Goal: Task Accomplishment & Management: Manage account settings

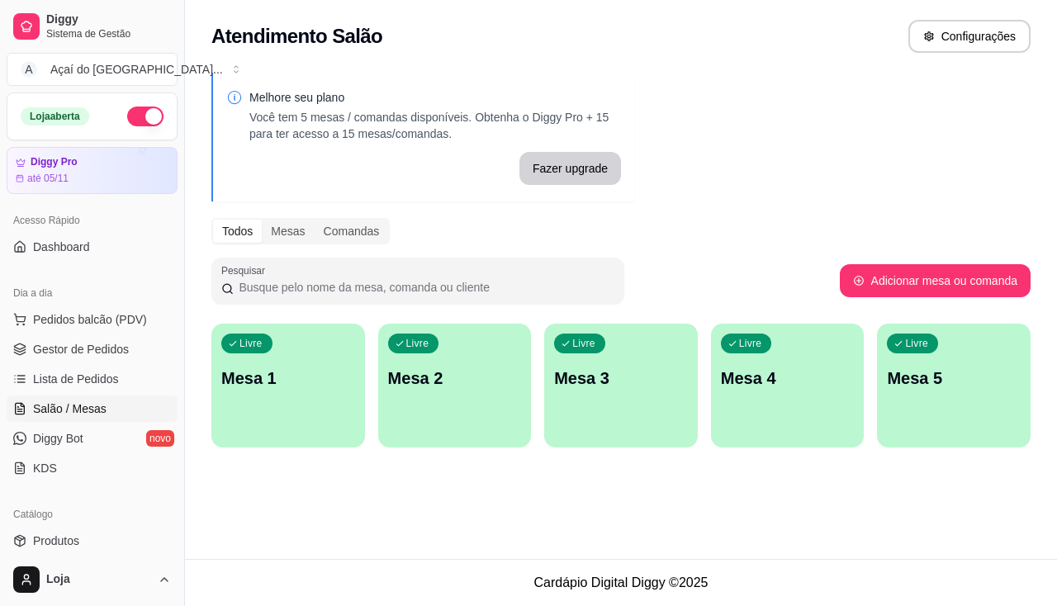
click at [36, 365] on ul "Pedidos balcão (PDV) Gestor de Pedidos Lista de Pedidos Salão / Mesas Diggy Bot…" at bounding box center [92, 393] width 171 height 175
click at [35, 356] on span "Gestor de Pedidos" at bounding box center [81, 349] width 96 height 17
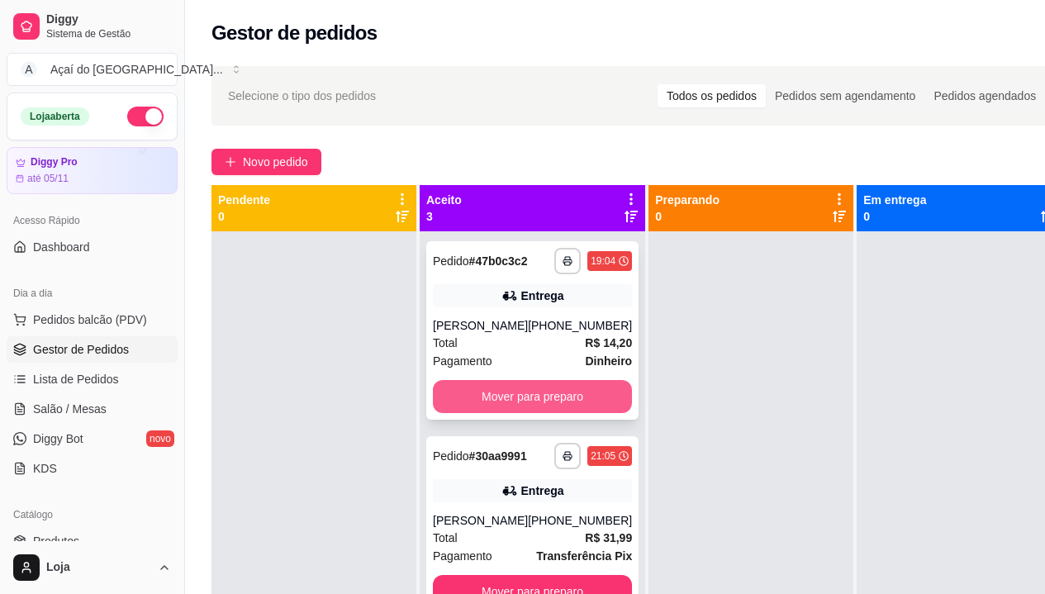
click at [579, 403] on button "Mover para preparo" at bounding box center [532, 396] width 199 height 33
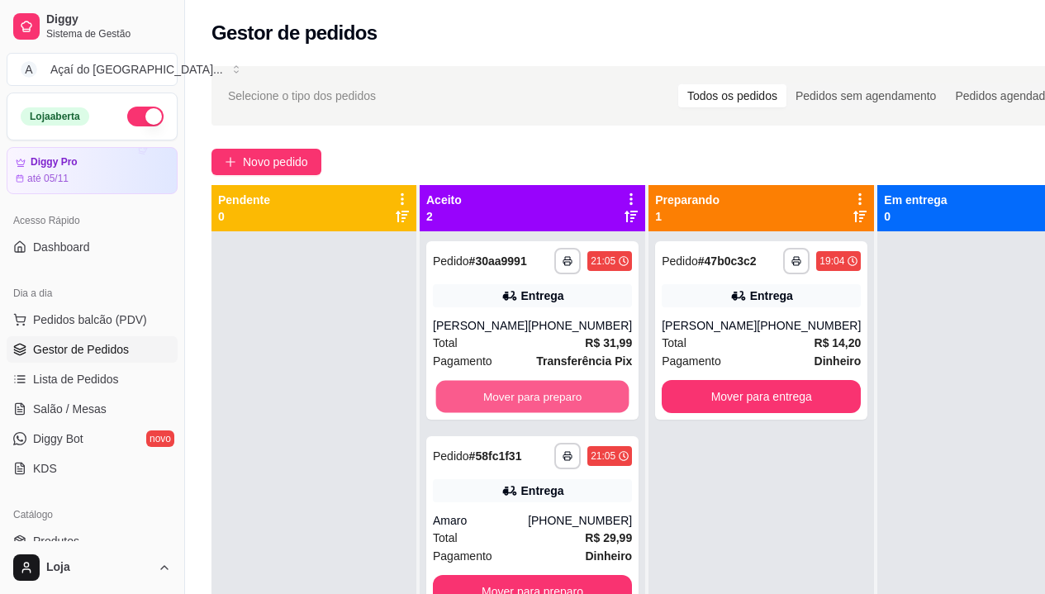
click at [579, 403] on button "Mover para preparo" at bounding box center [532, 397] width 193 height 32
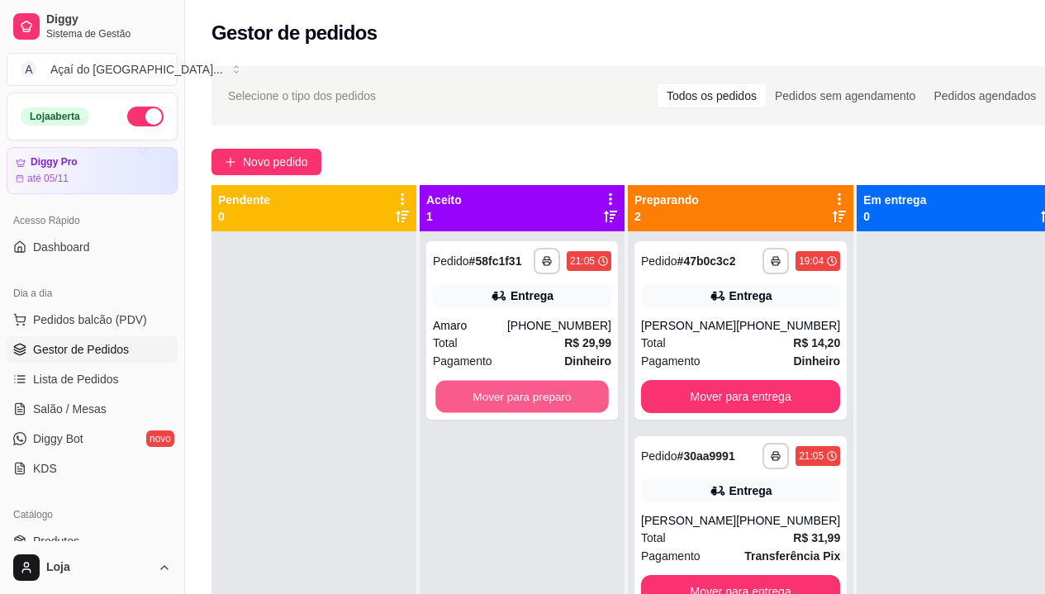
click at [579, 403] on button "Mover para preparo" at bounding box center [521, 397] width 173 height 32
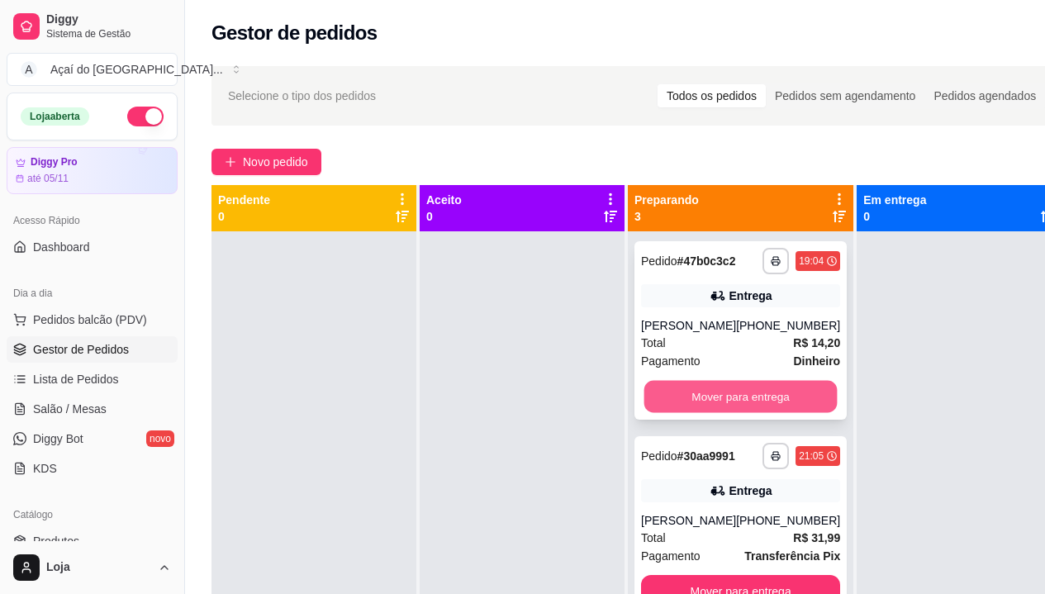
click at [699, 398] on button "Mover para entrega" at bounding box center [740, 397] width 193 height 32
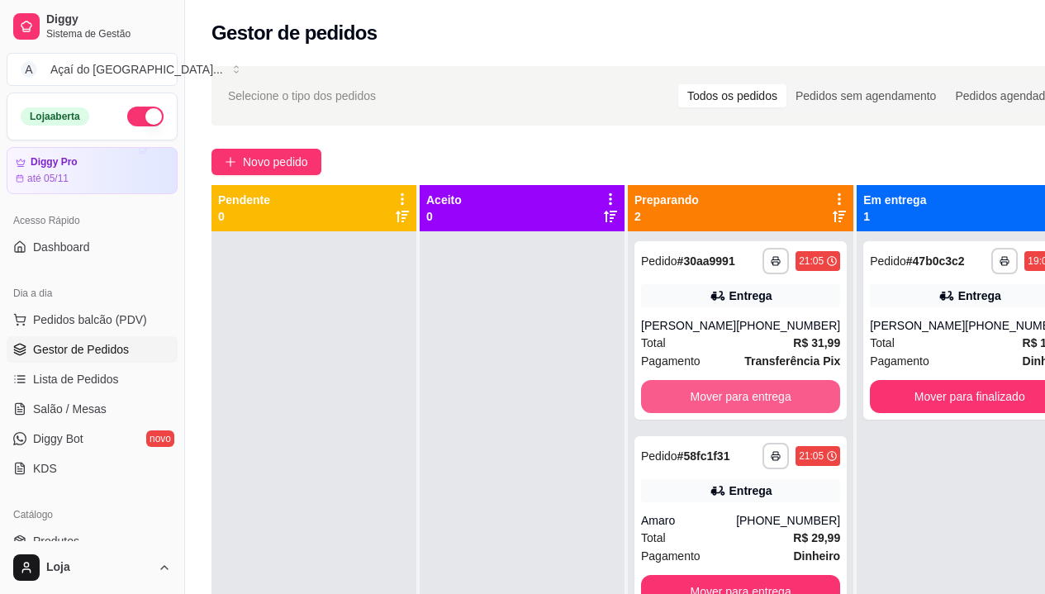
click at [699, 398] on button "Mover para entrega" at bounding box center [740, 396] width 199 height 33
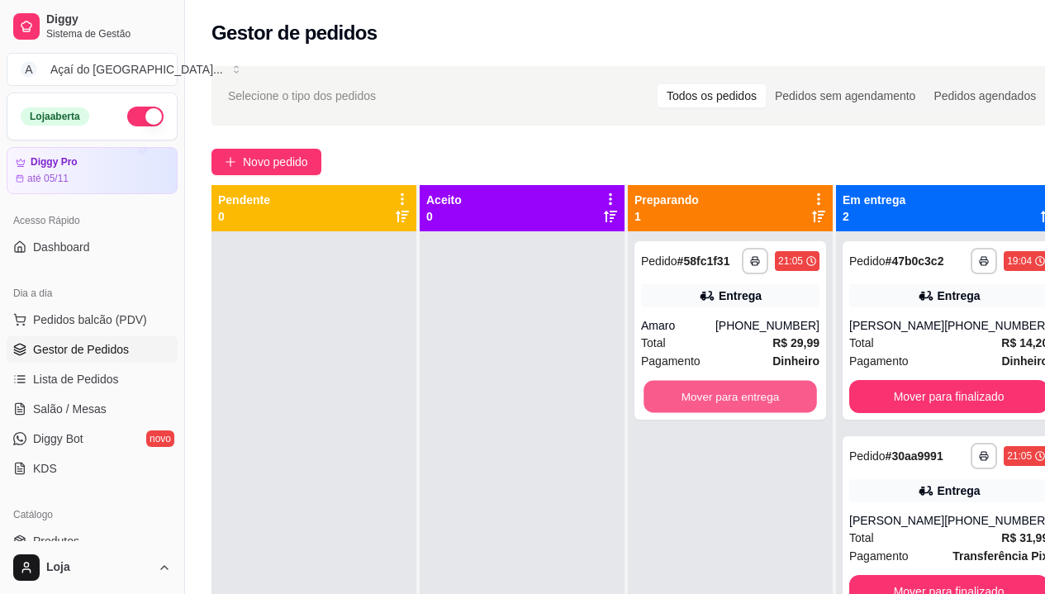
click at [699, 398] on button "Mover para entrega" at bounding box center [729, 397] width 173 height 32
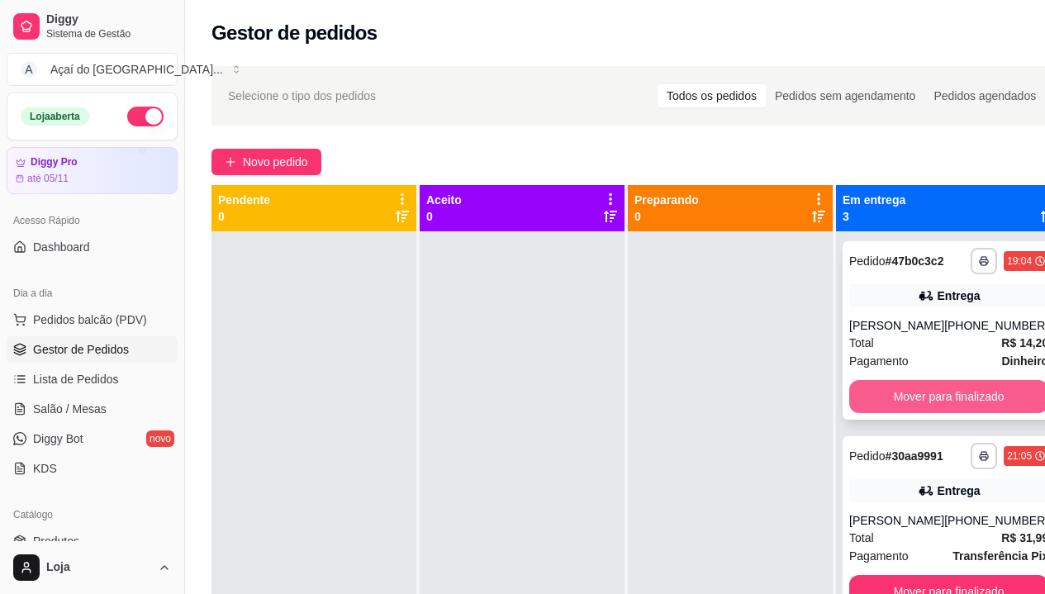
click at [912, 395] on button "Mover para finalizado" at bounding box center [948, 396] width 199 height 33
click at [912, 395] on button "Mover para finalizado" at bounding box center [948, 397] width 193 height 32
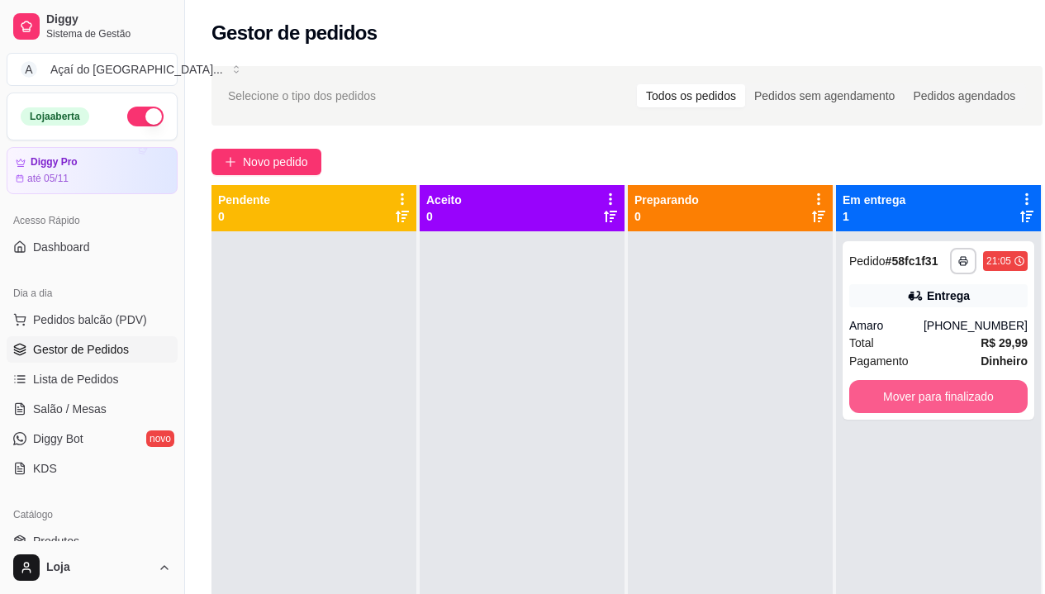
click at [912, 395] on button "Mover para finalizado" at bounding box center [938, 396] width 178 height 33
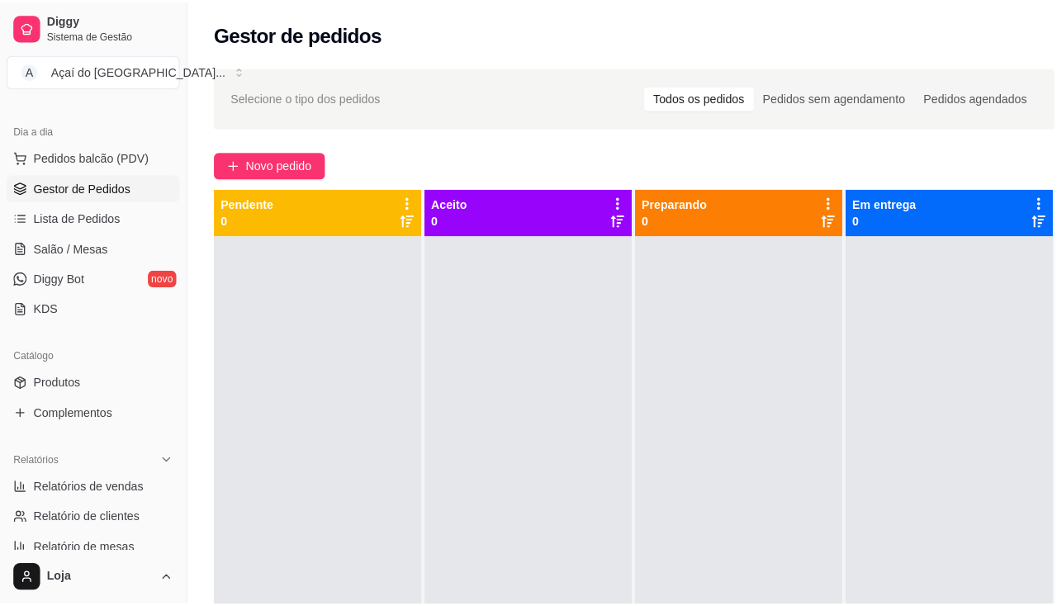
scroll to position [248, 0]
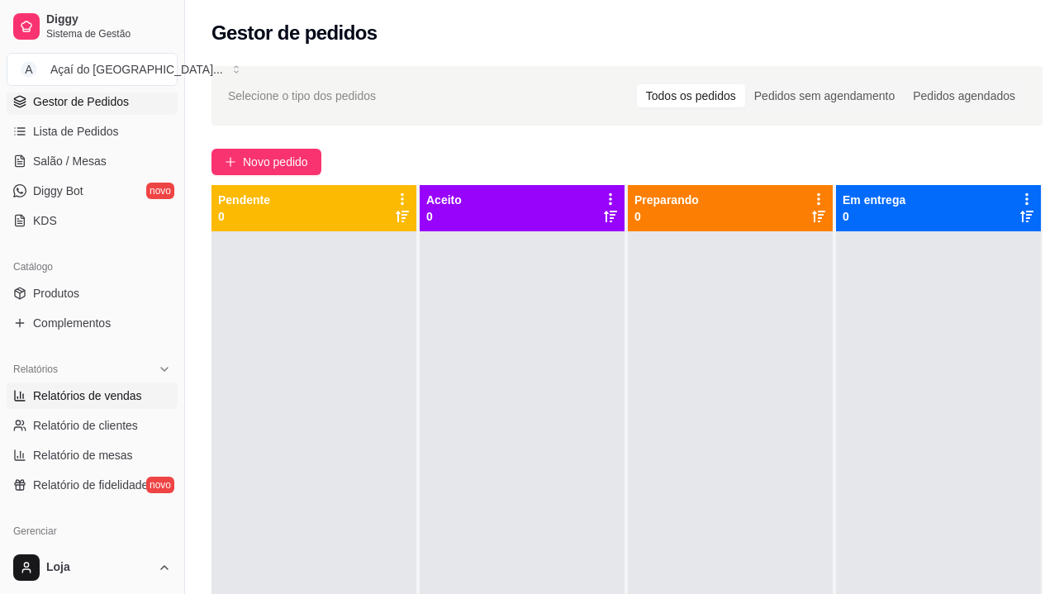
click at [77, 401] on span "Relatórios de vendas" at bounding box center [87, 395] width 109 height 17
select select "ALL"
select select "0"
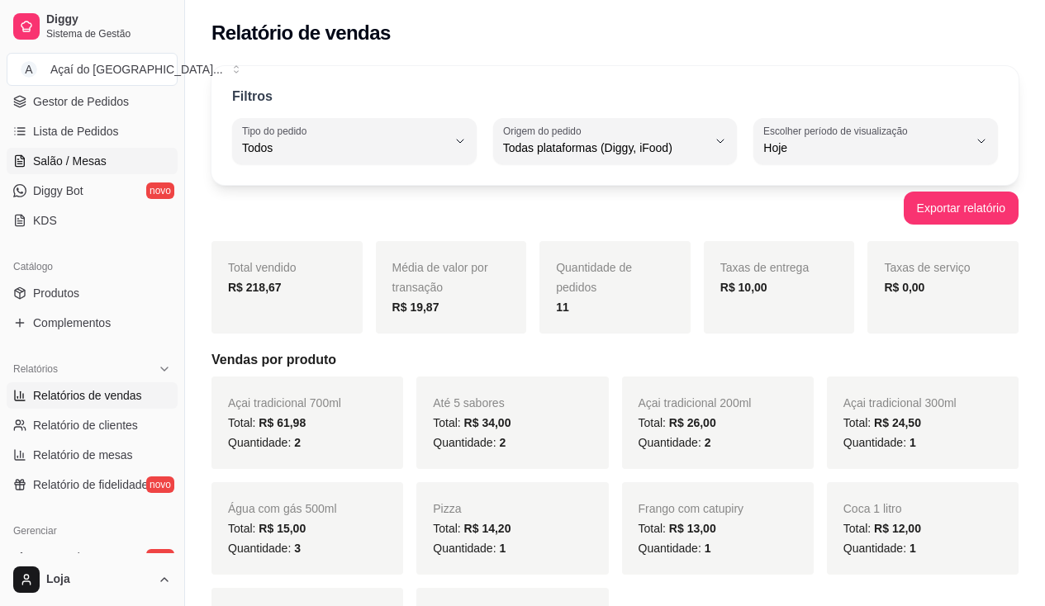
click at [65, 169] on link "Salão / Mesas" at bounding box center [92, 161] width 171 height 26
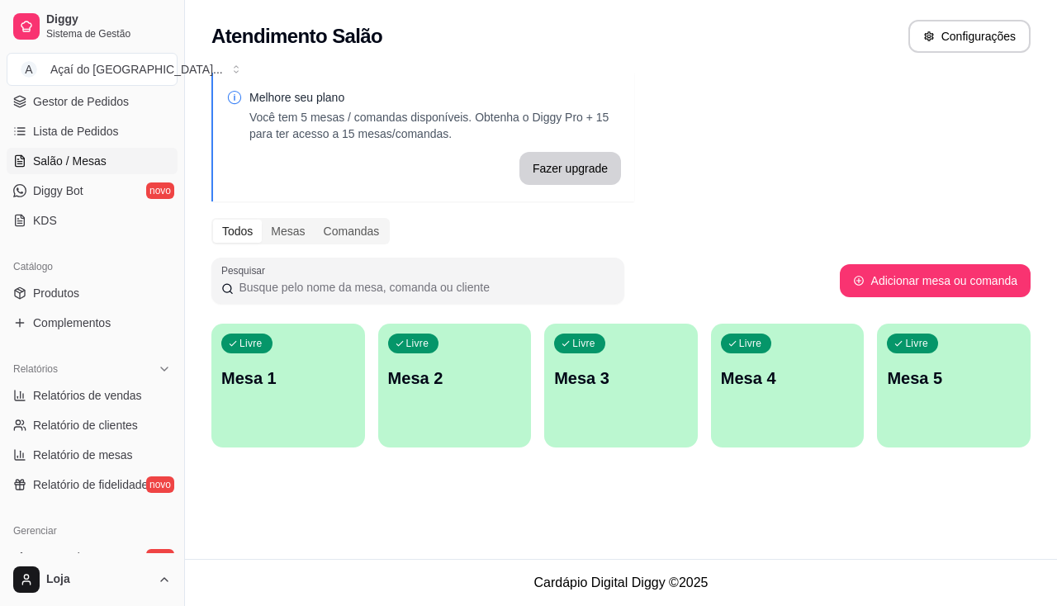
click at [318, 398] on div "Livre Mesa 1" at bounding box center [288, 376] width 154 height 104
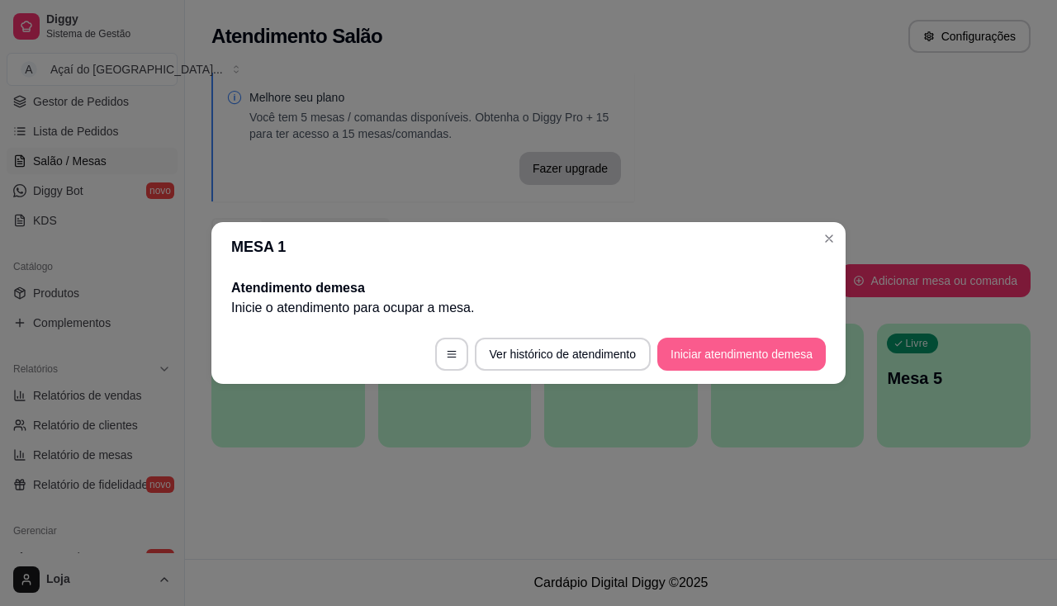
click at [772, 358] on button "Iniciar atendimento de mesa" at bounding box center [741, 354] width 168 height 33
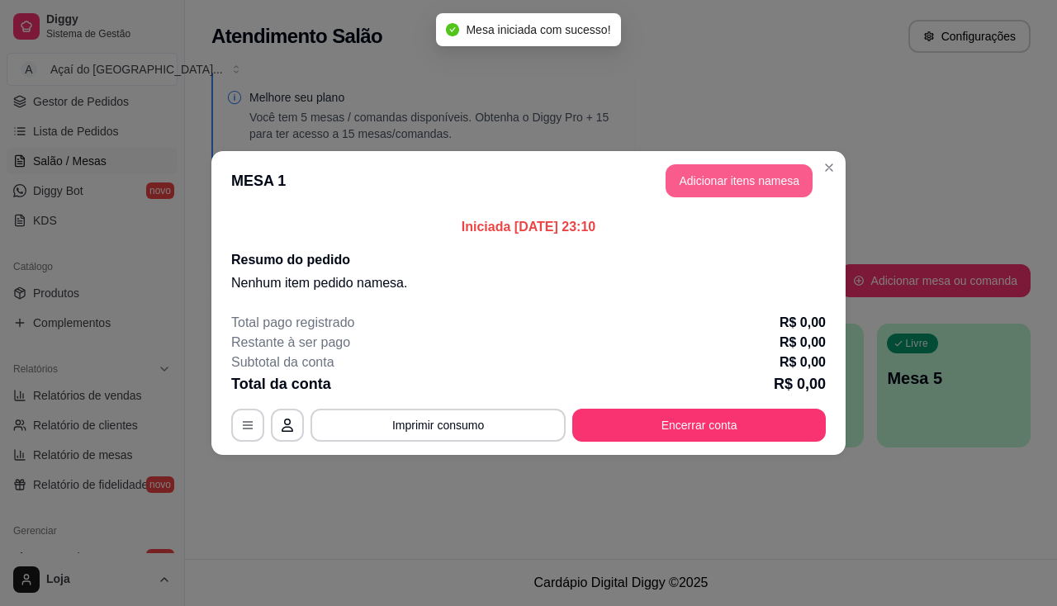
click at [803, 179] on button "Adicionar itens na mesa" at bounding box center [739, 180] width 147 height 33
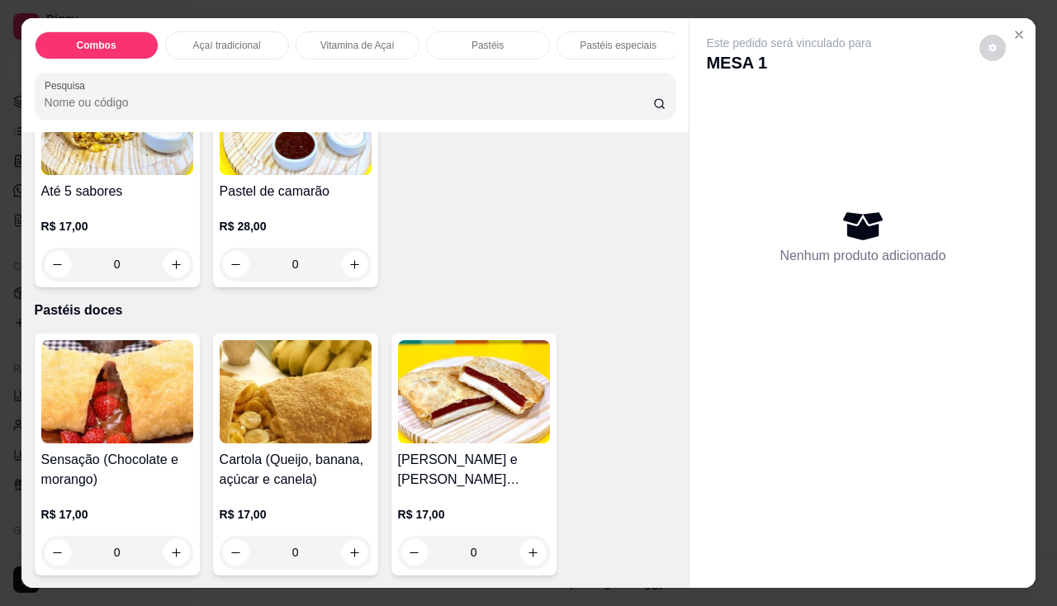
scroll to position [2230, 0]
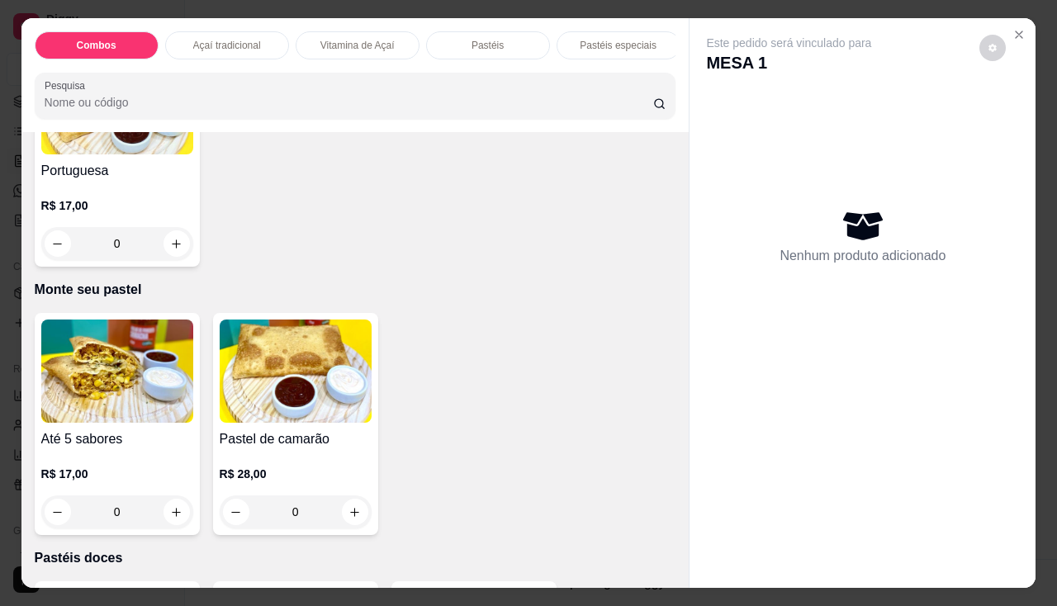
click at [82, 396] on img at bounding box center [117, 371] width 152 height 103
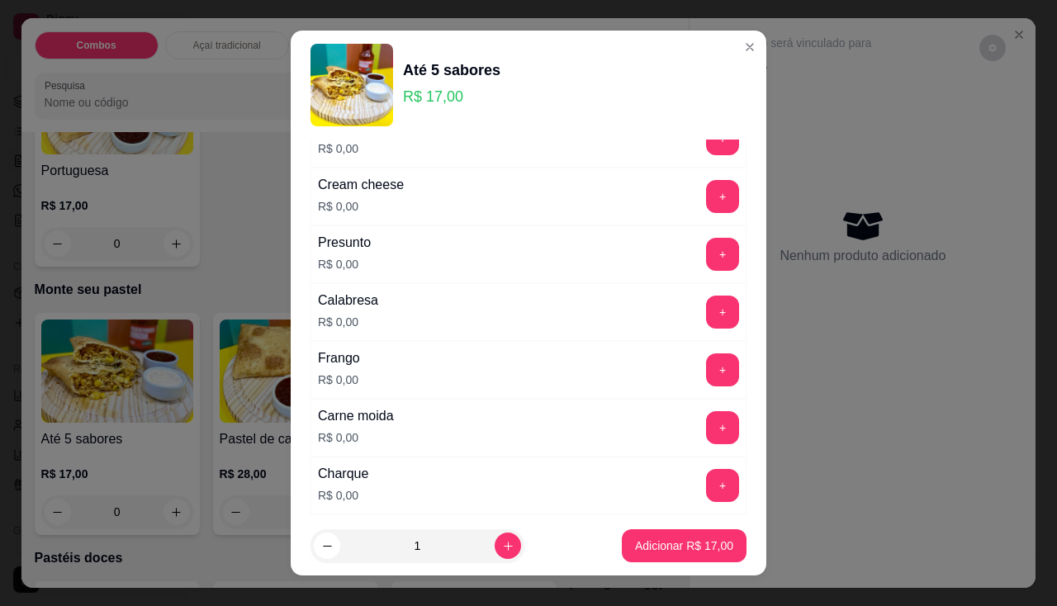
scroll to position [330, 0]
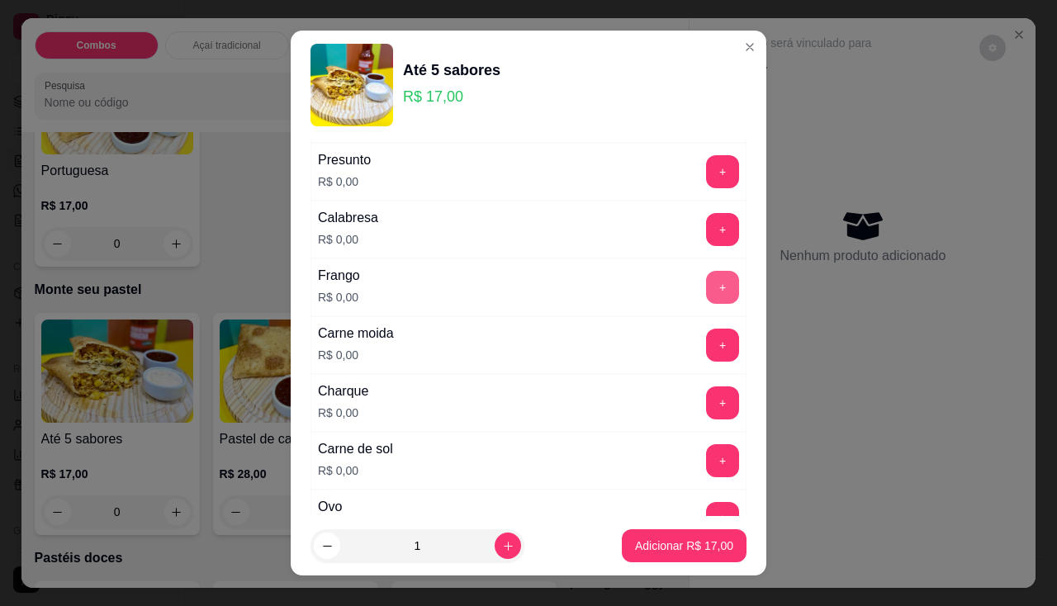
click at [706, 297] on button "+" at bounding box center [722, 287] width 33 height 33
click at [633, 297] on button "-" at bounding box center [649, 287] width 32 height 32
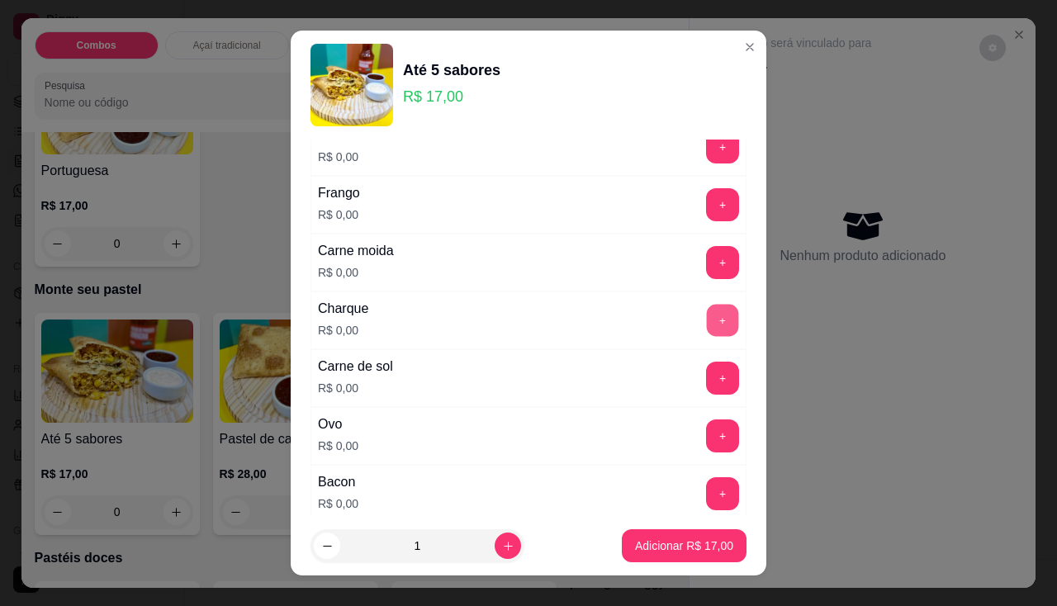
click at [707, 311] on button "+" at bounding box center [723, 320] width 32 height 32
click at [706, 380] on button "+" at bounding box center [722, 378] width 33 height 33
click at [707, 249] on button "+" at bounding box center [723, 262] width 32 height 32
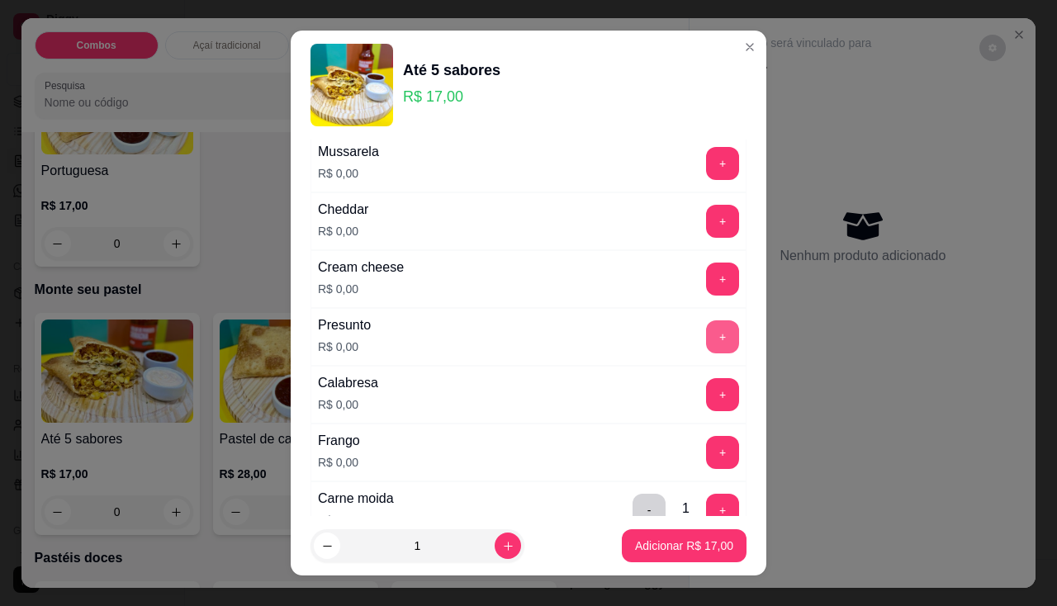
scroll to position [83, 0]
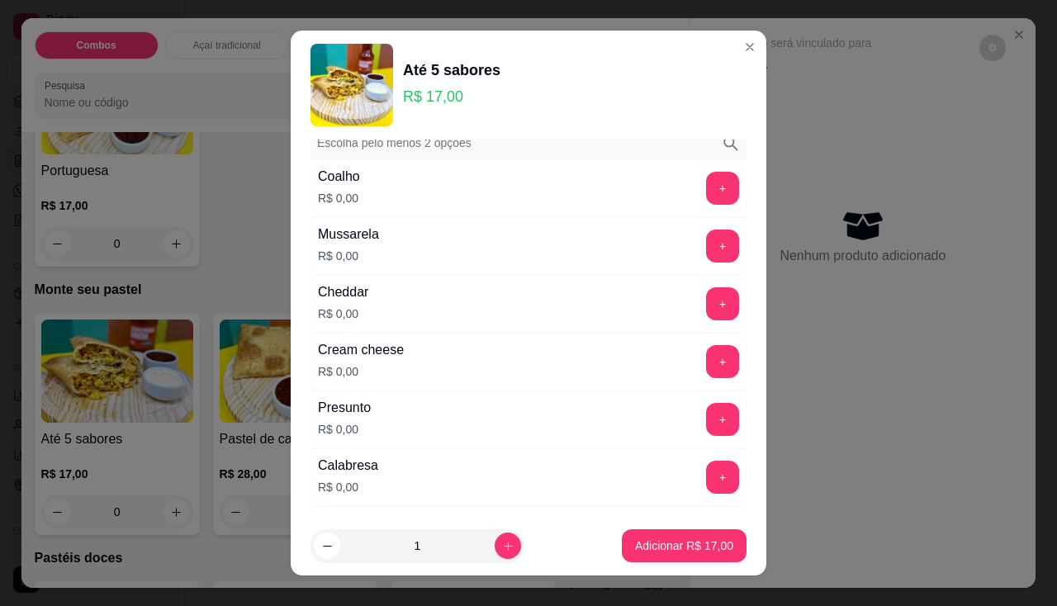
click at [709, 175] on div "+" at bounding box center [723, 188] width 46 height 33
click at [707, 181] on button "+" at bounding box center [723, 188] width 32 height 32
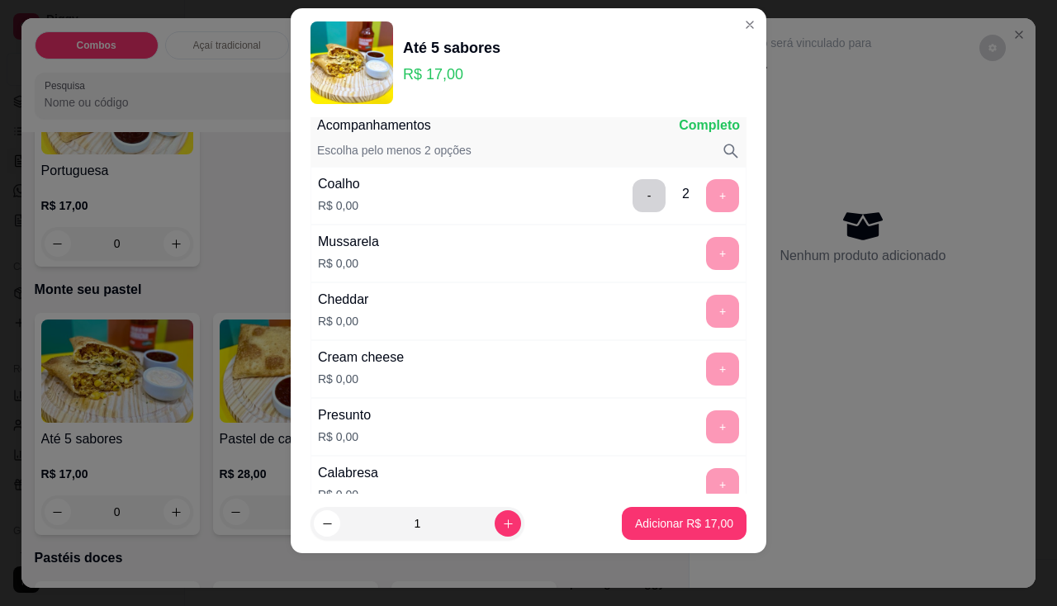
scroll to position [0, 0]
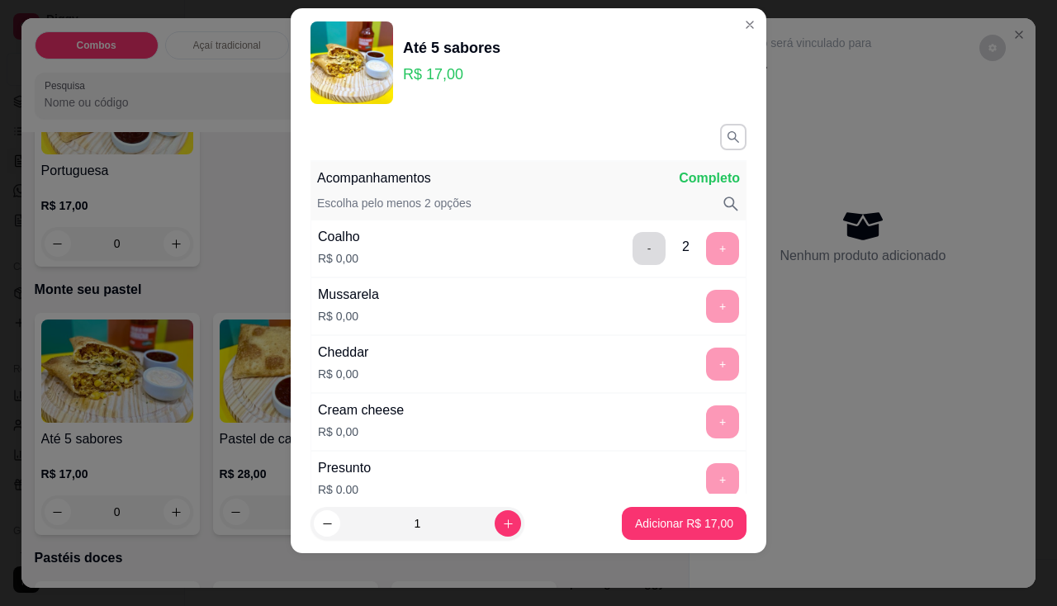
click at [633, 262] on button "-" at bounding box center [649, 248] width 33 height 33
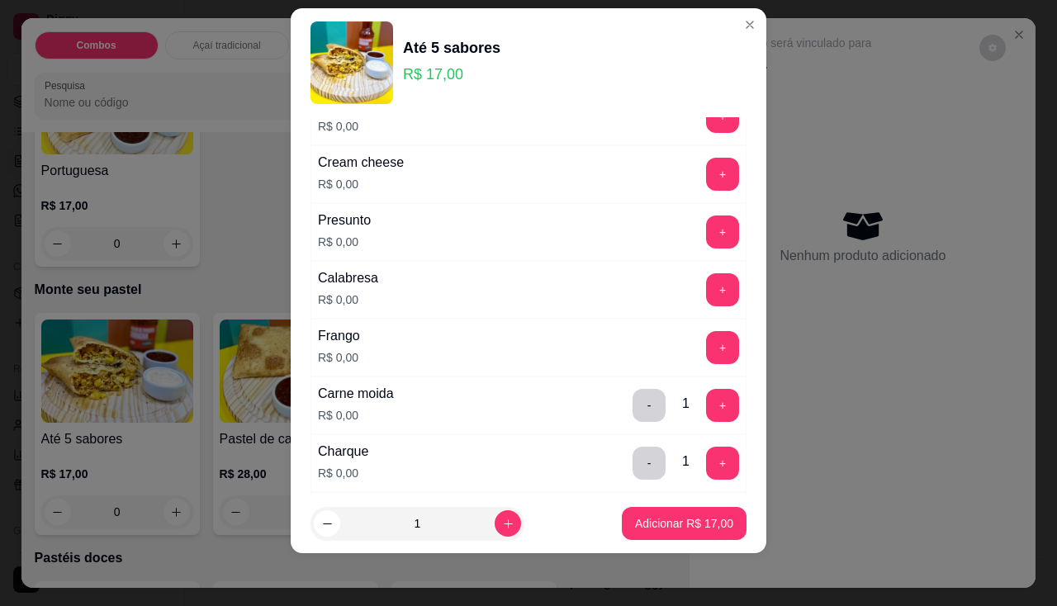
scroll to position [330, 0]
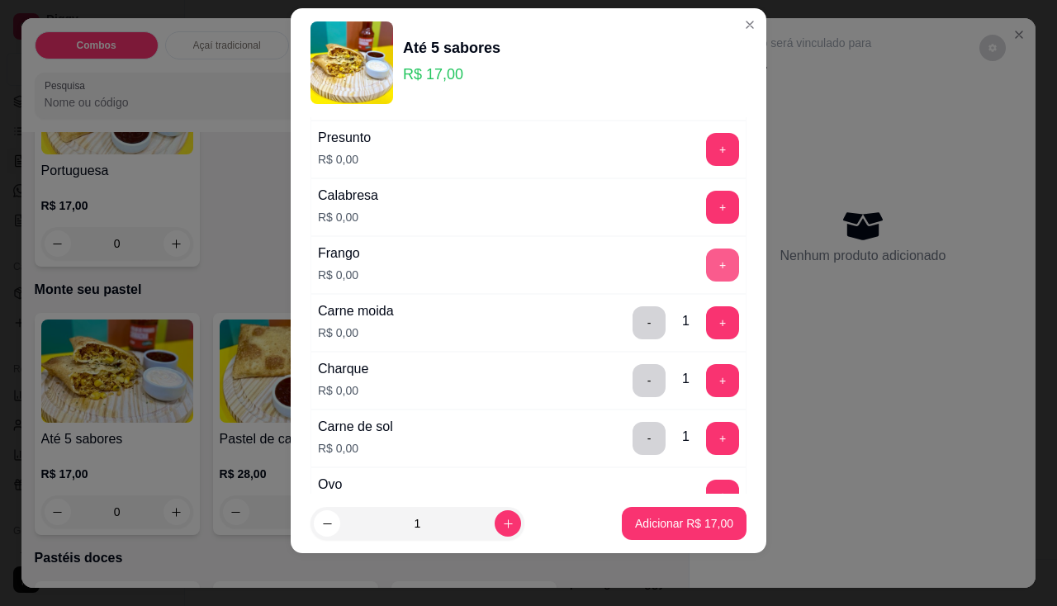
click at [706, 252] on button "+" at bounding box center [722, 265] width 33 height 33
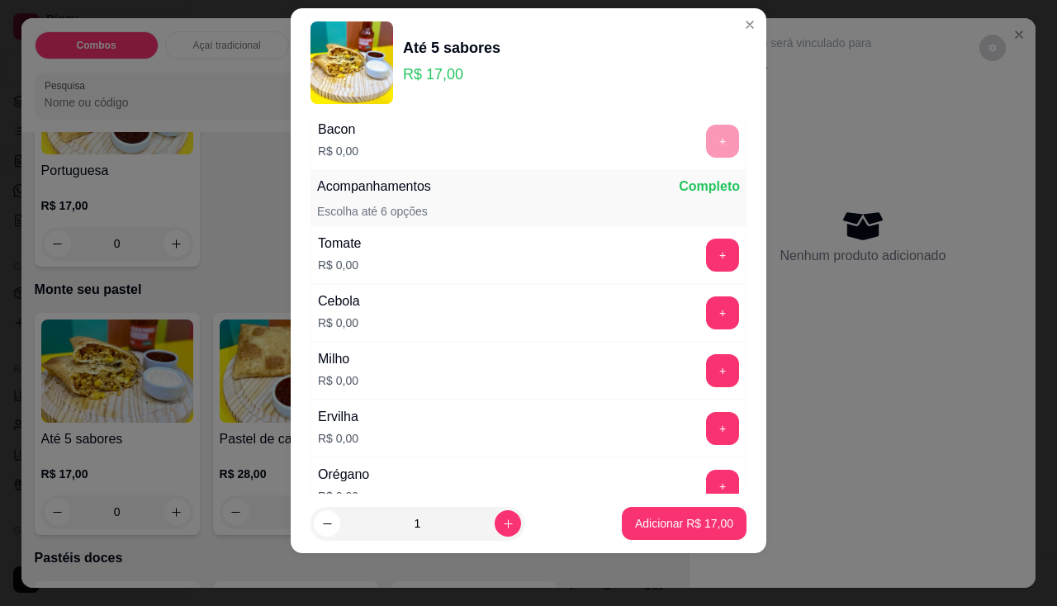
scroll to position [826, 0]
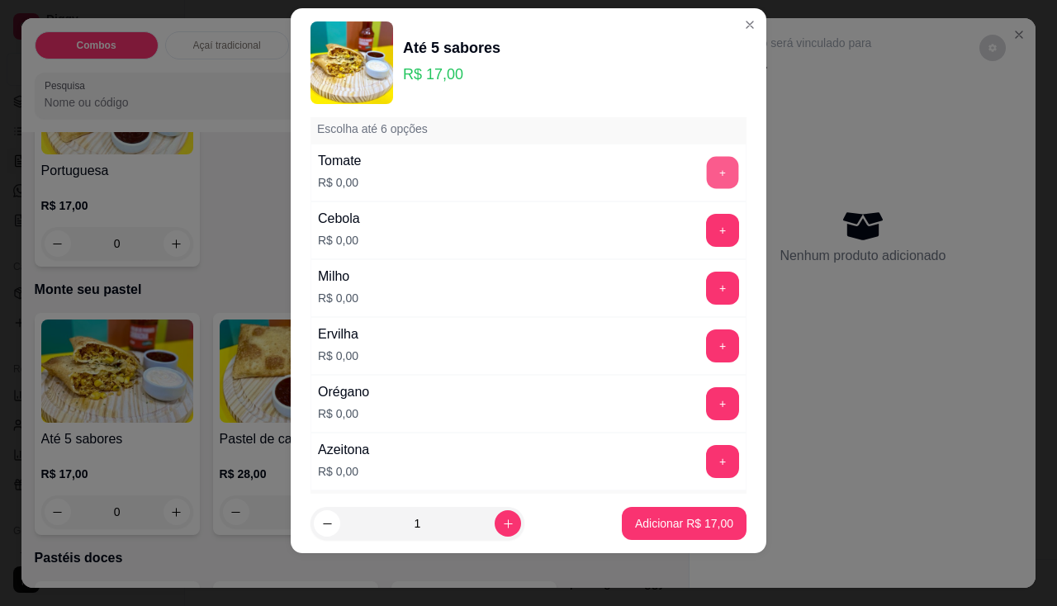
click at [707, 180] on button "+" at bounding box center [723, 172] width 32 height 32
click at [707, 237] on button "+" at bounding box center [723, 230] width 32 height 32
click at [712, 295] on div "+" at bounding box center [723, 288] width 46 height 33
click at [707, 295] on button "+" at bounding box center [723, 288] width 32 height 32
click at [672, 366] on div "Ervilha R$ 0,00 +" at bounding box center [529, 346] width 436 height 58
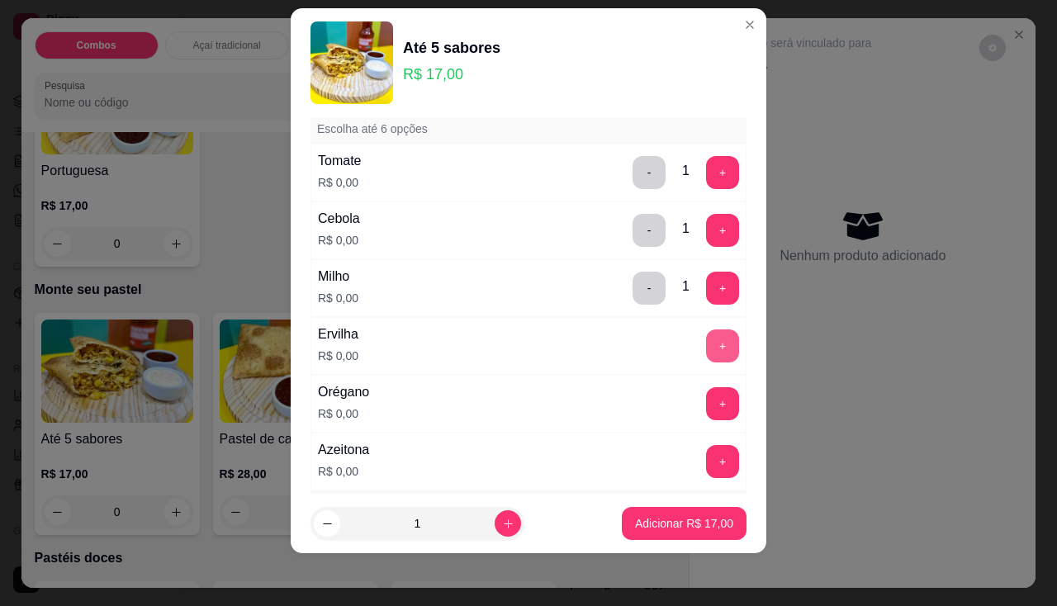
click at [706, 350] on button "+" at bounding box center [722, 346] width 33 height 33
click at [707, 397] on button "+" at bounding box center [723, 403] width 32 height 32
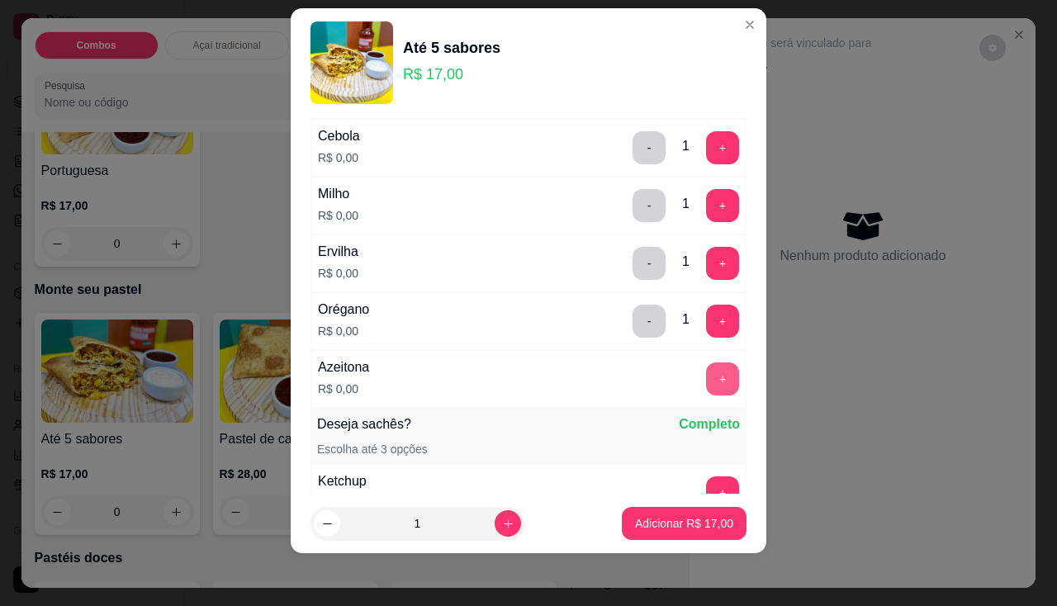
click at [706, 389] on button "+" at bounding box center [722, 379] width 33 height 33
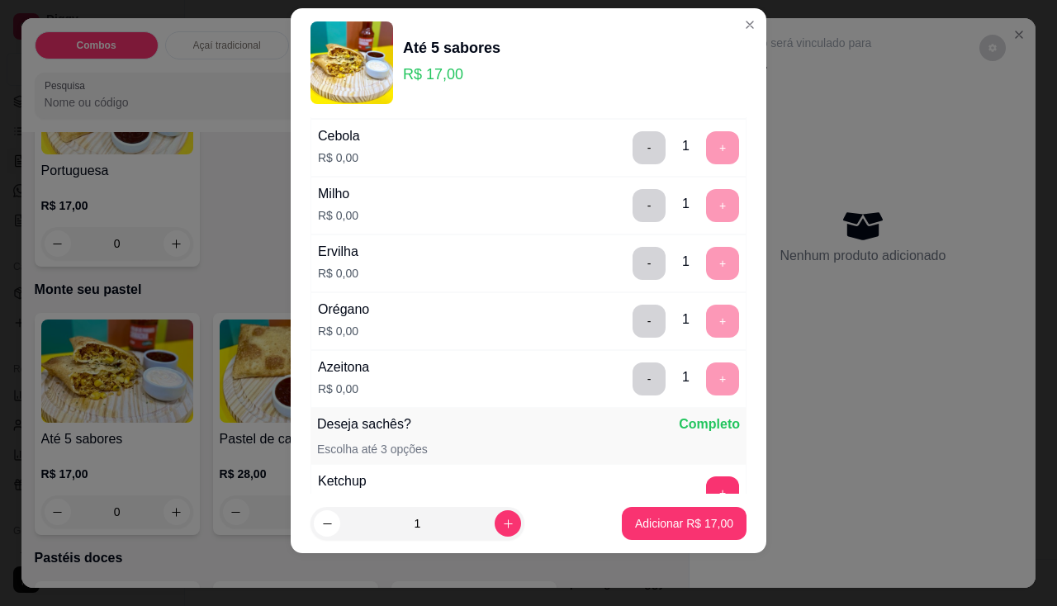
scroll to position [1199, 0]
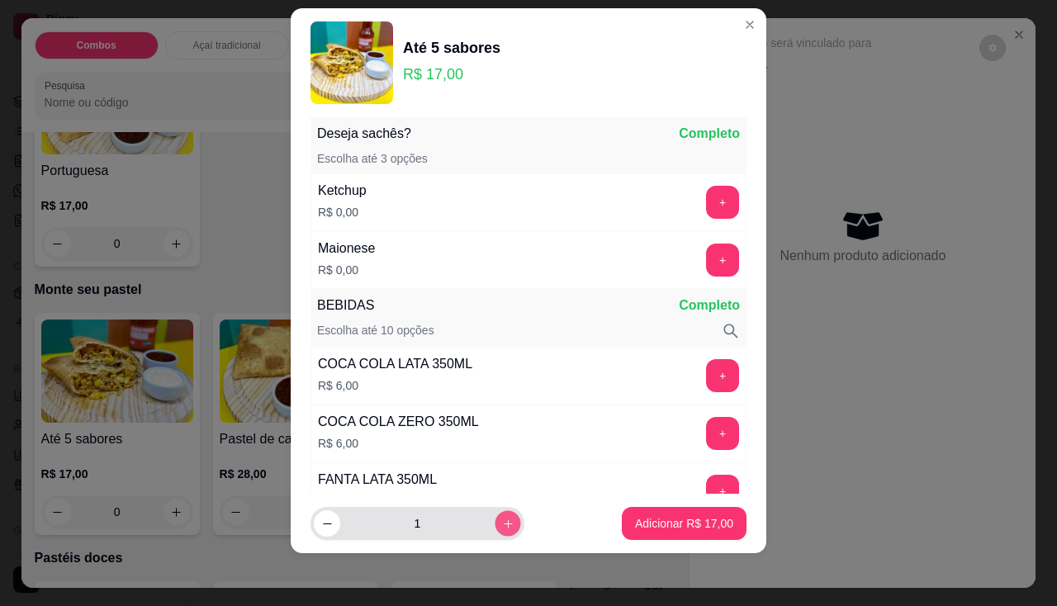
click at [495, 521] on button "increase-product-quantity" at bounding box center [508, 524] width 26 height 26
type input "2"
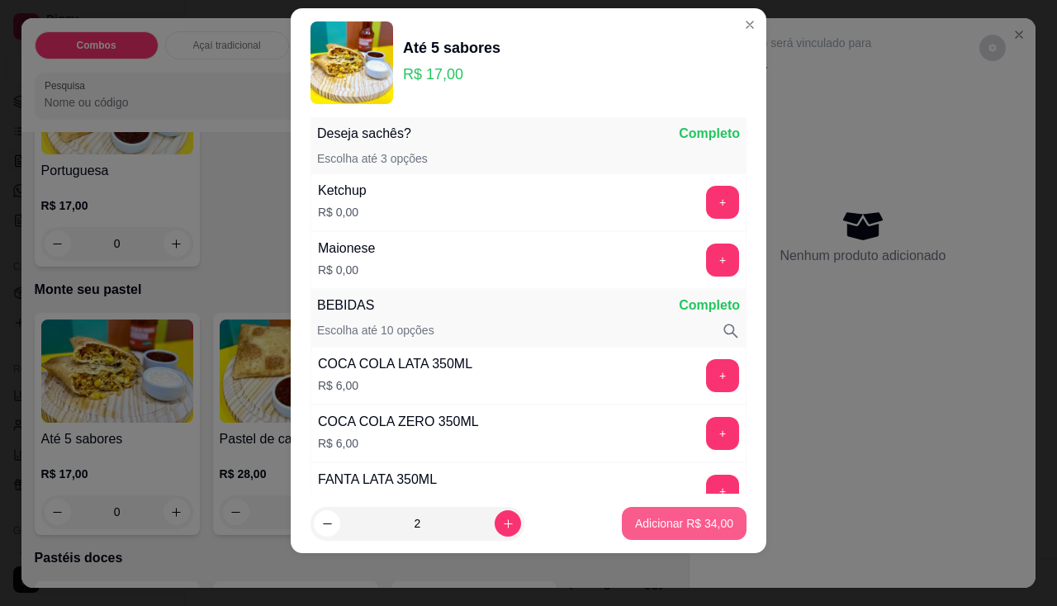
click at [624, 535] on button "Adicionar R$ 34,00" at bounding box center [684, 523] width 125 height 33
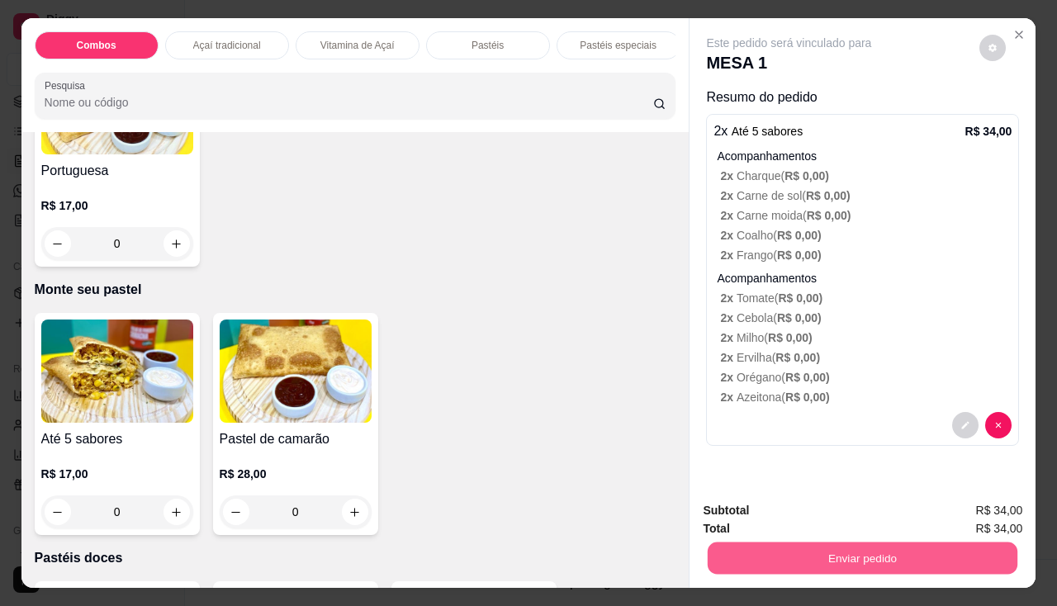
click at [740, 543] on button "Enviar pedido" at bounding box center [863, 559] width 310 height 32
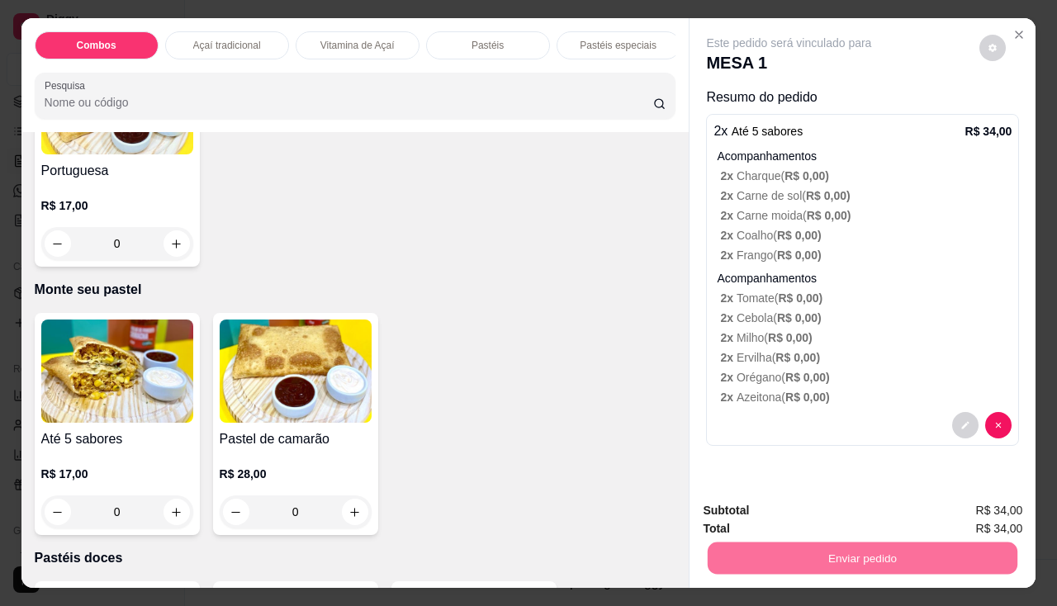
click at [955, 512] on button "Enviar pedido" at bounding box center [979, 511] width 93 height 31
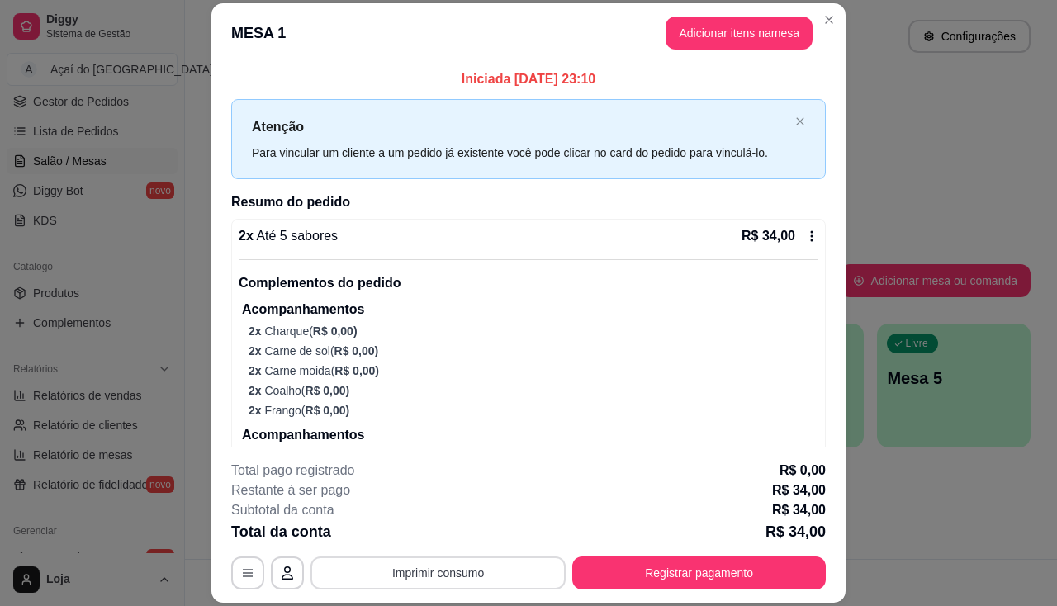
click at [416, 590] on div "**********" at bounding box center [528, 573] width 595 height 33
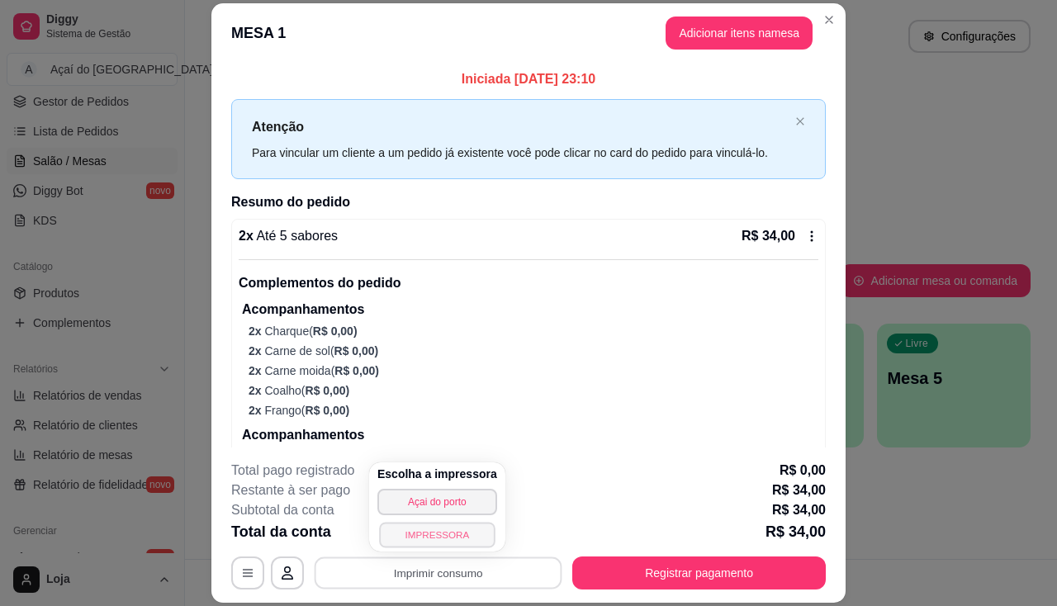
click at [425, 546] on button "IMPRESSORA" at bounding box center [437, 535] width 116 height 26
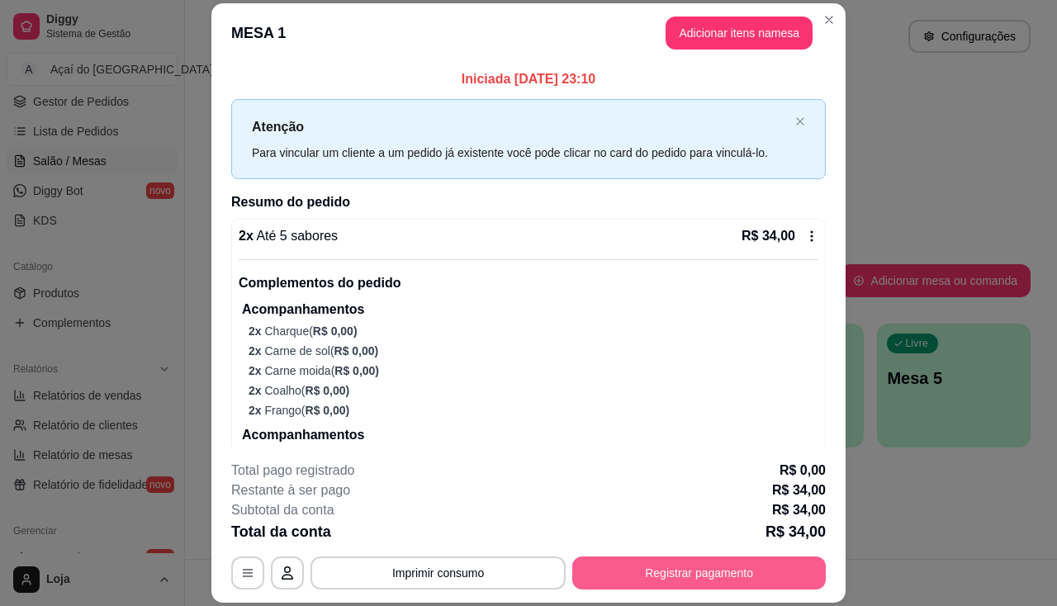
click at [642, 577] on button "Registrar pagamento" at bounding box center [699, 573] width 254 height 33
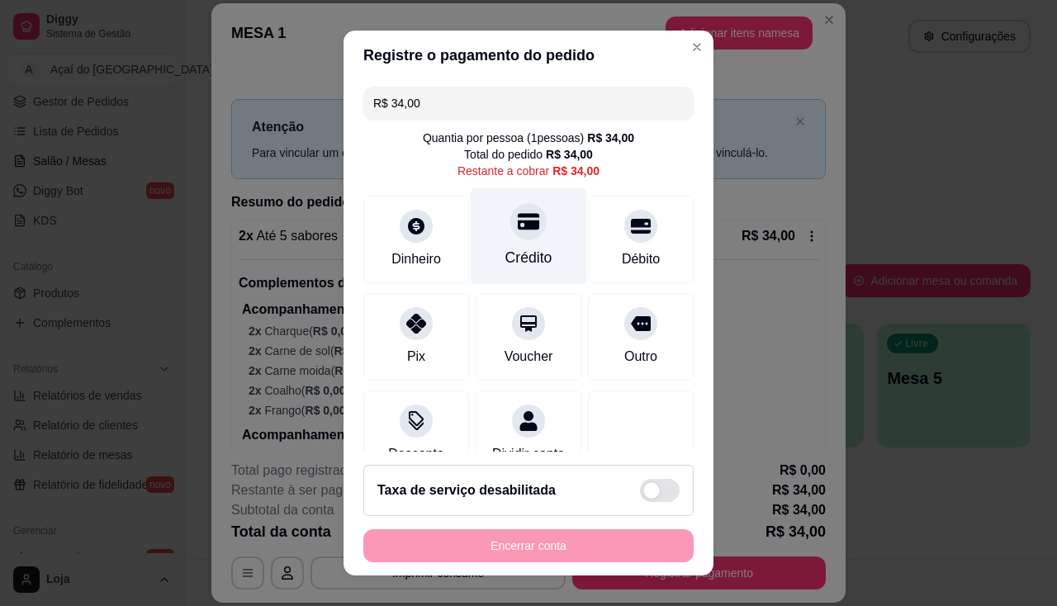
click at [505, 252] on div "Crédito" at bounding box center [528, 257] width 47 height 21
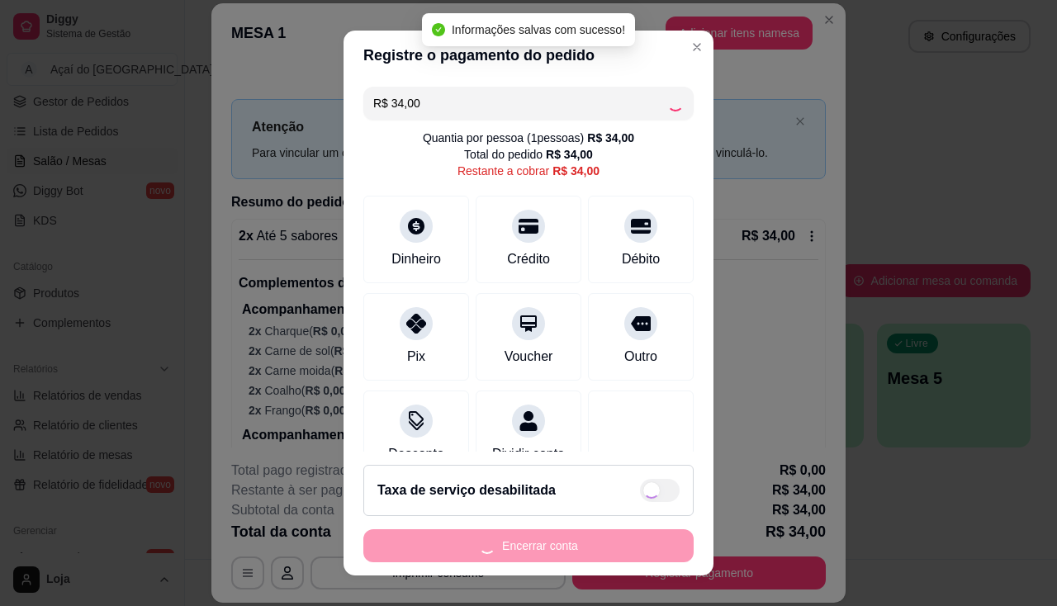
type input "R$ 0,00"
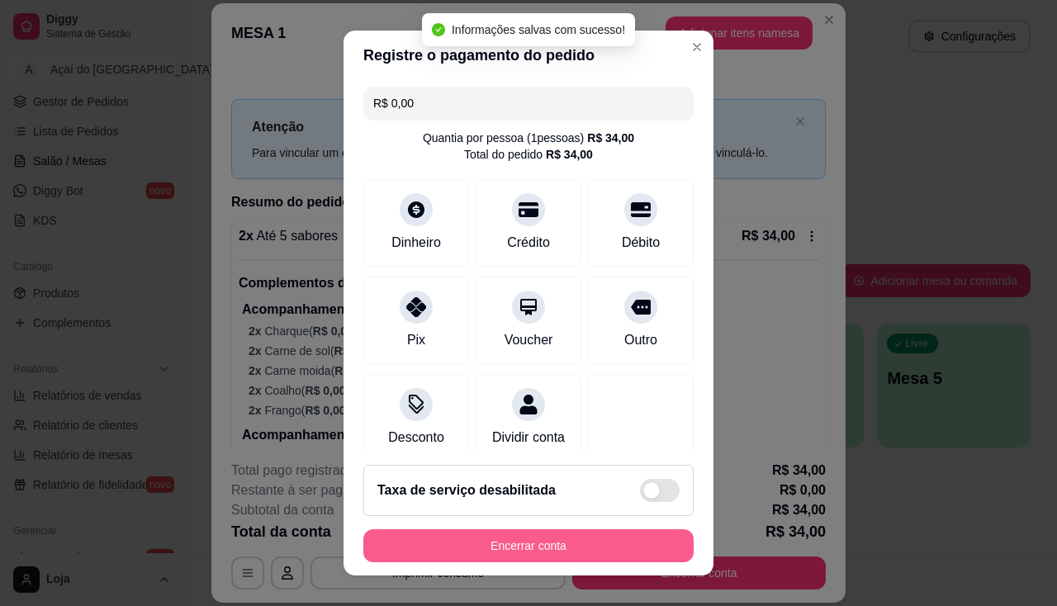
click at [557, 540] on button "Encerrar conta" at bounding box center [528, 545] width 330 height 33
